Goal: Information Seeking & Learning: Check status

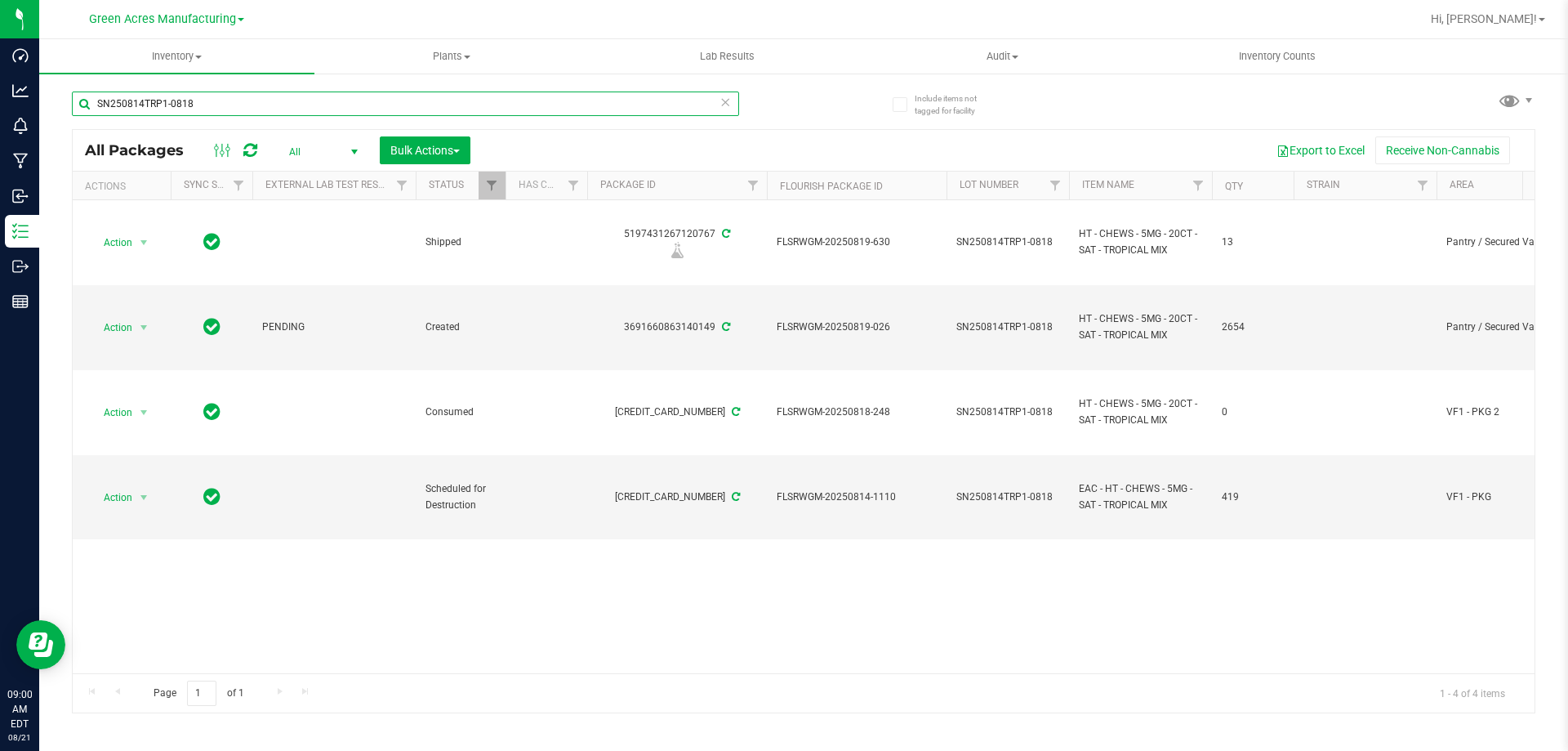
click at [355, 108] on input "SN250814TRP1-0818" at bounding box center [405, 103] width 667 height 25
click at [197, 99] on input "SN250814TRP1-0818" at bounding box center [405, 103] width 667 height 25
drag, startPoint x: 196, startPoint y: 99, endPoint x: 155, endPoint y: 101, distance: 41.0
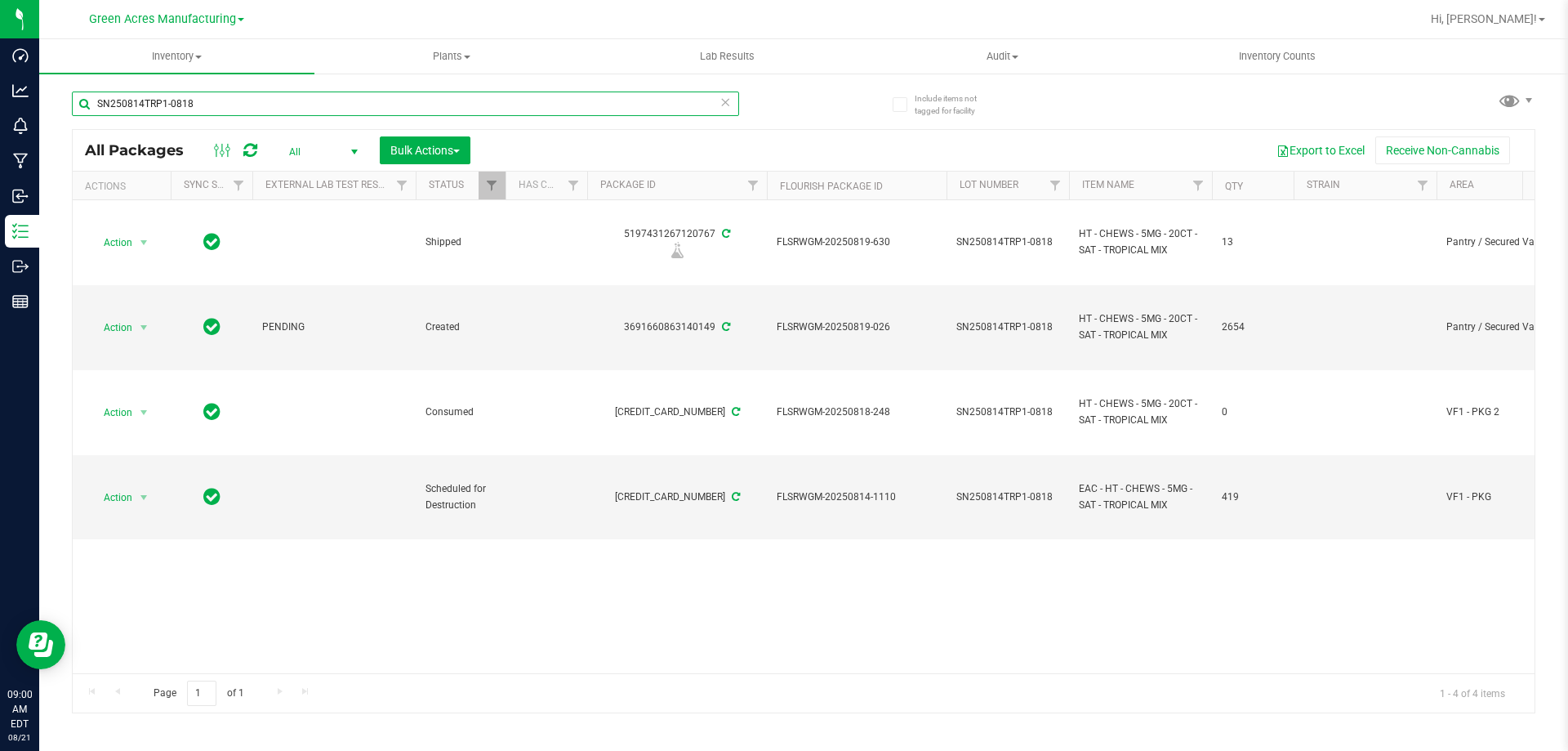
click at [147, 103] on input "SN250814TRP1-0818" at bounding box center [405, 103] width 667 height 25
click at [196, 99] on input "SN250814TRP1-0818" at bounding box center [405, 103] width 667 height 25
drag, startPoint x: 211, startPoint y: 101, endPoint x: 141, endPoint y: 104, distance: 70.1
click at [141, 104] on input "SN250814TRP1-0818" at bounding box center [405, 103] width 667 height 25
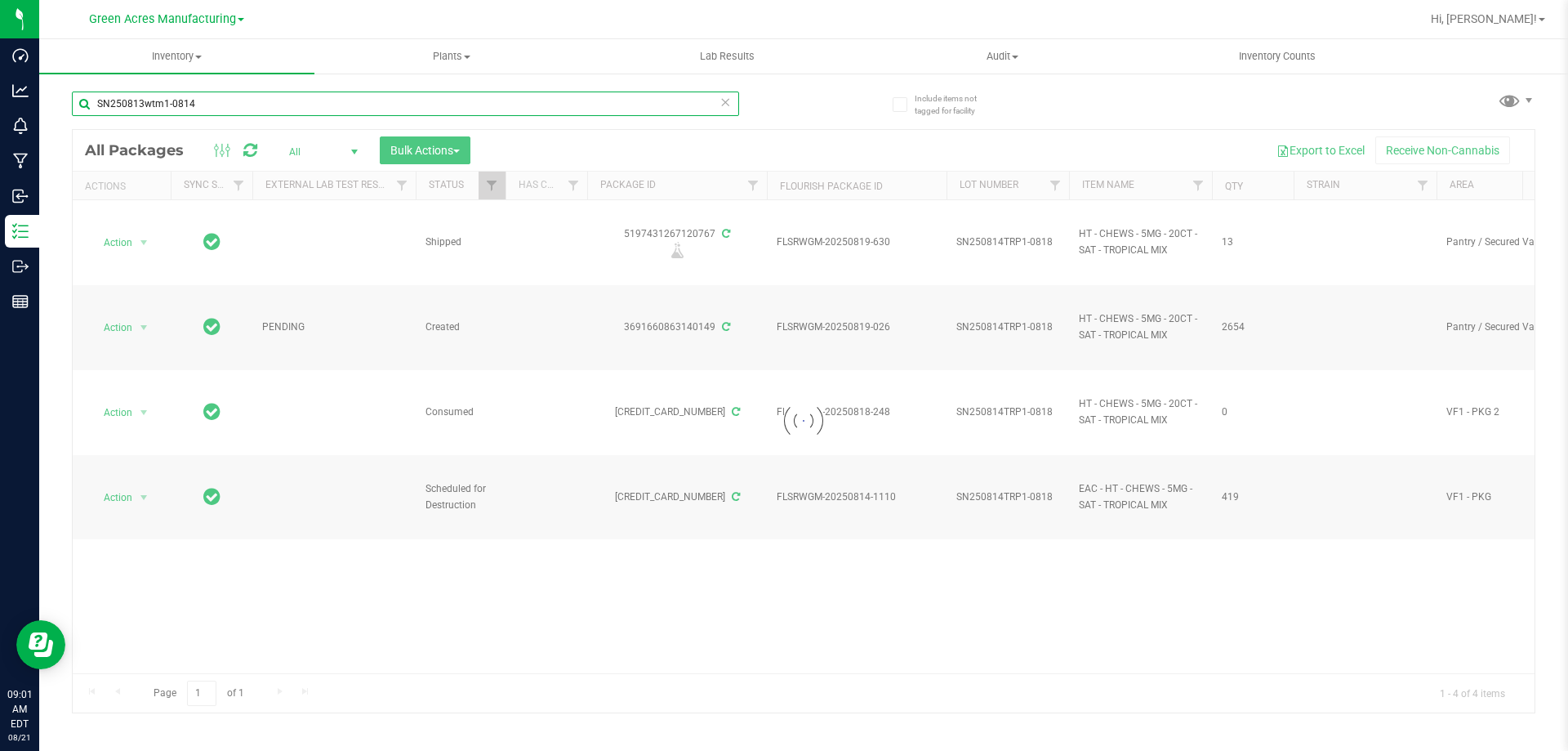
type input "SN250813wtm1-0814"
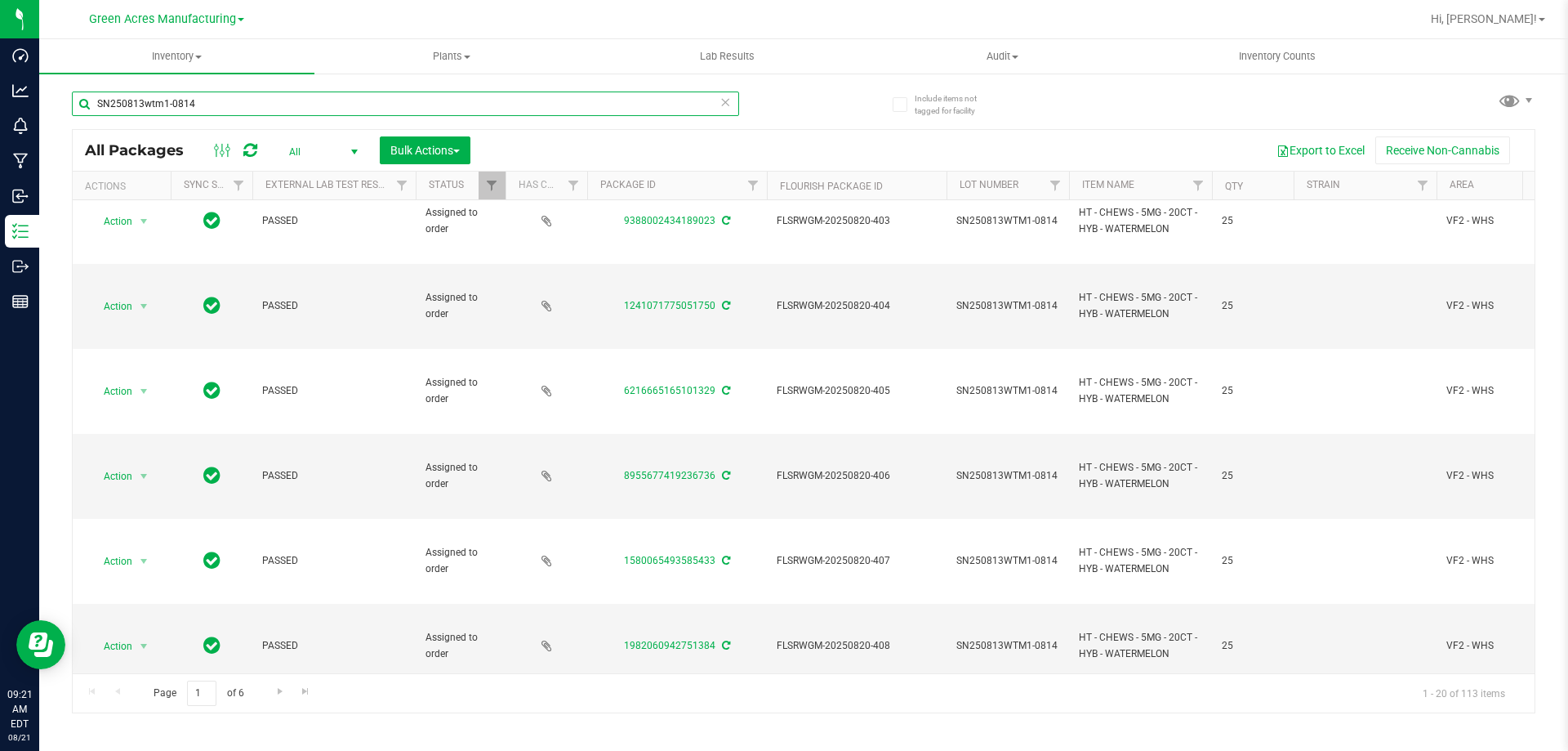
scroll to position [1238, 0]
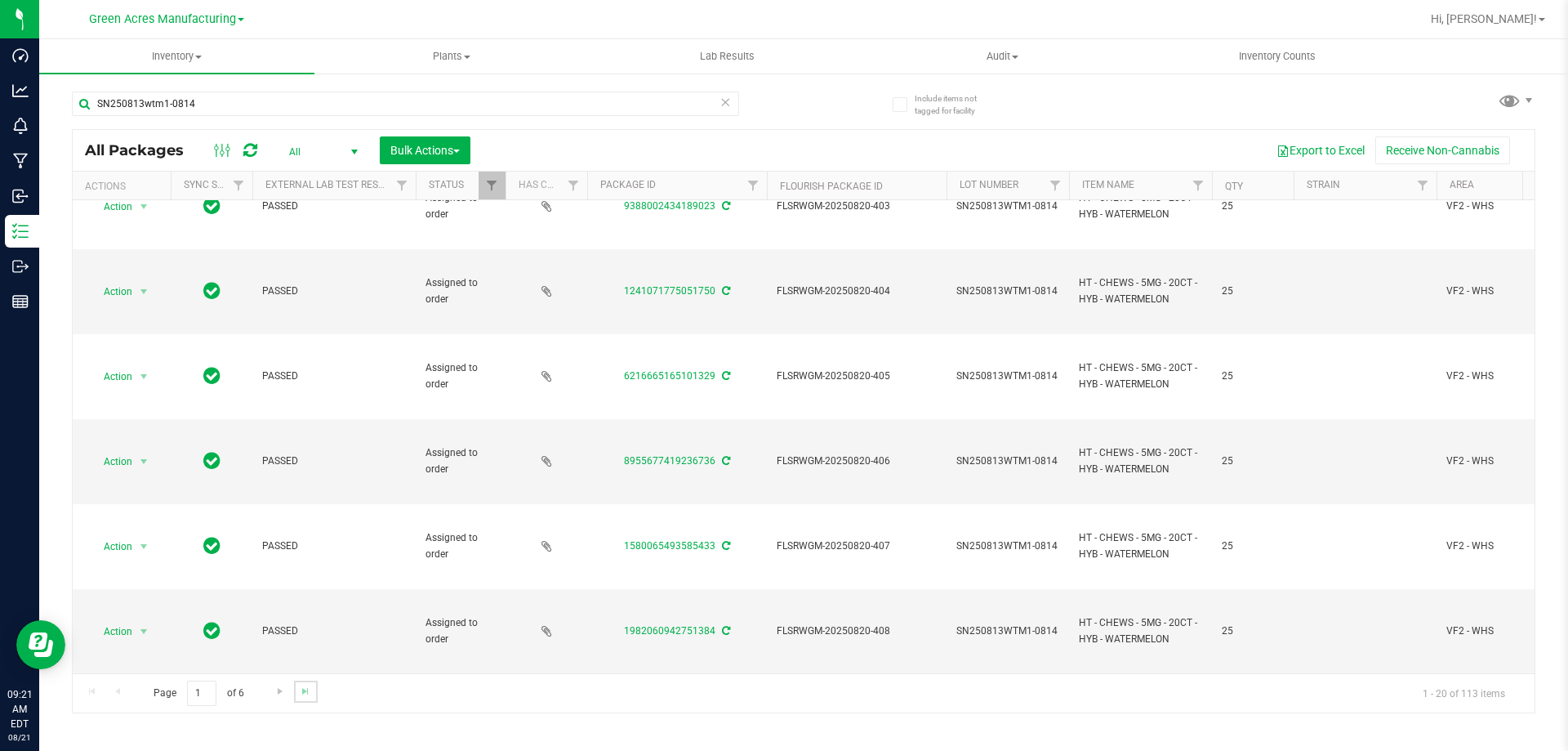
click at [315, 691] on link "Go to the last page" at bounding box center [306, 692] width 24 height 22
